Goal: Navigation & Orientation: Find specific page/section

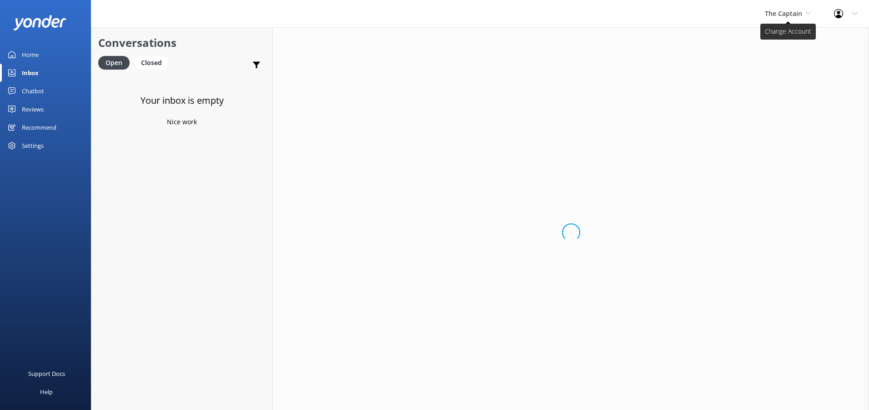
click at [807, 11] on icon at bounding box center [808, 12] width 5 height 5
click at [778, 64] on link "Aruba's Activities Expert" at bounding box center [799, 60] width 91 height 22
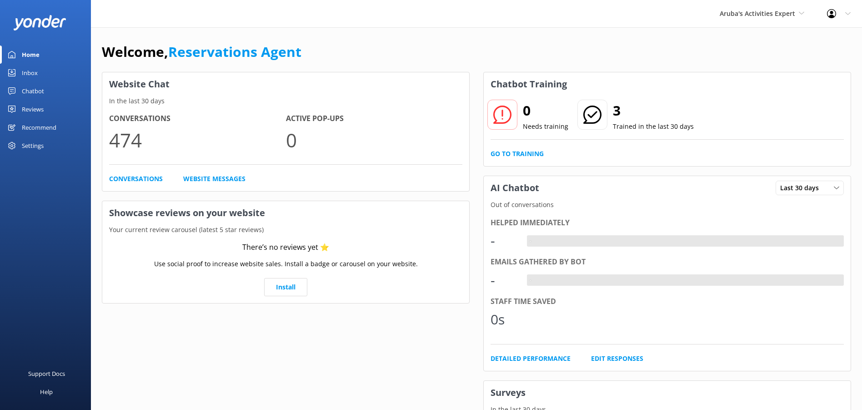
click at [27, 75] on div "Inbox" at bounding box center [30, 73] width 16 height 18
